Goal: Information Seeking & Learning: Learn about a topic

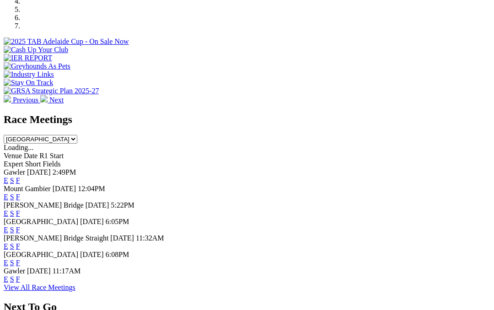
scroll to position [317, 0]
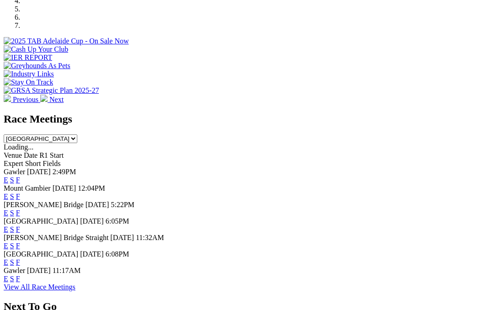
click at [76, 283] on link "View All Race Meetings" at bounding box center [40, 287] width 72 height 8
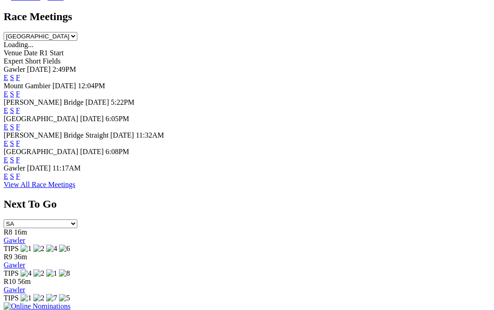
scroll to position [421, 0]
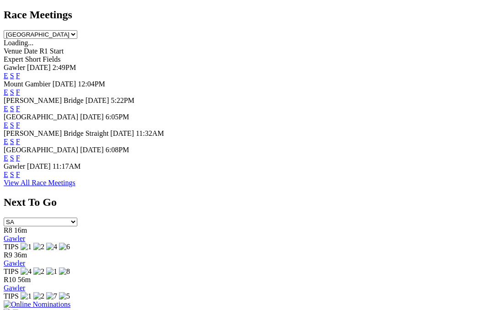
click at [76, 179] on link "View All Race Meetings" at bounding box center [40, 183] width 72 height 8
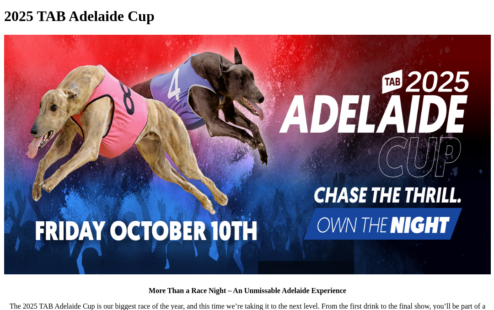
scroll to position [299, 0]
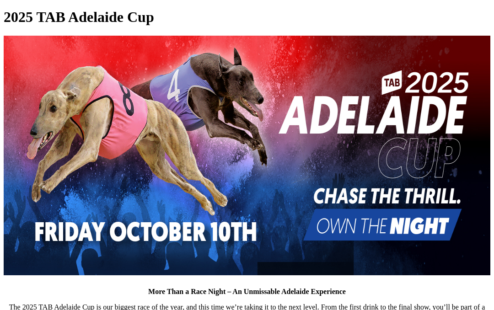
click at [129, 142] on img at bounding box center [247, 156] width 487 height 240
click at [115, 108] on img at bounding box center [247, 156] width 487 height 240
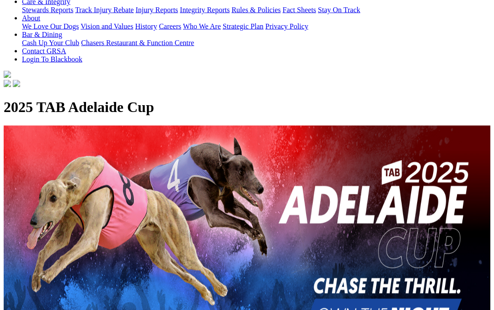
scroll to position [0, 0]
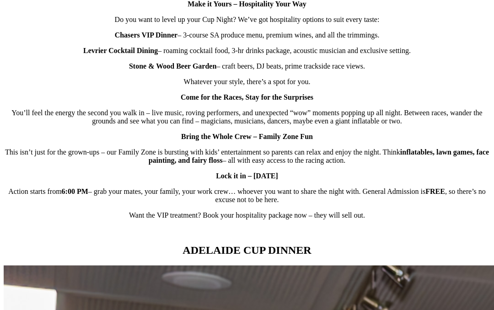
scroll to position [684, 0]
